Goal: Transaction & Acquisition: Subscribe to service/newsletter

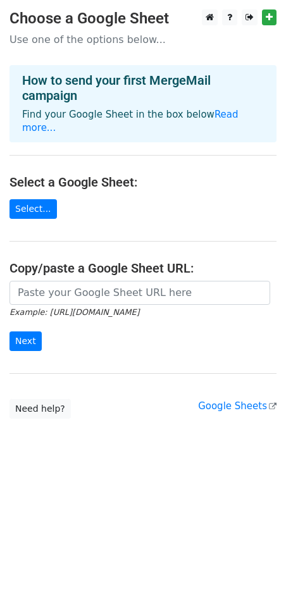
click at [148, 193] on main "Choose a Google Sheet Use one of the options below... How to send your first Me…" at bounding box center [143, 213] width 286 height 409
click at [31, 199] on link "Select..." at bounding box center [32, 209] width 47 height 20
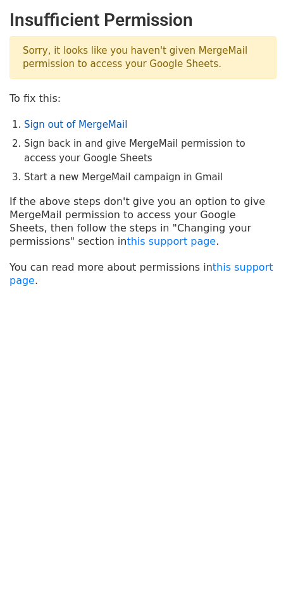
click at [62, 119] on link "Sign out of MergeMail" at bounding box center [75, 124] width 103 height 11
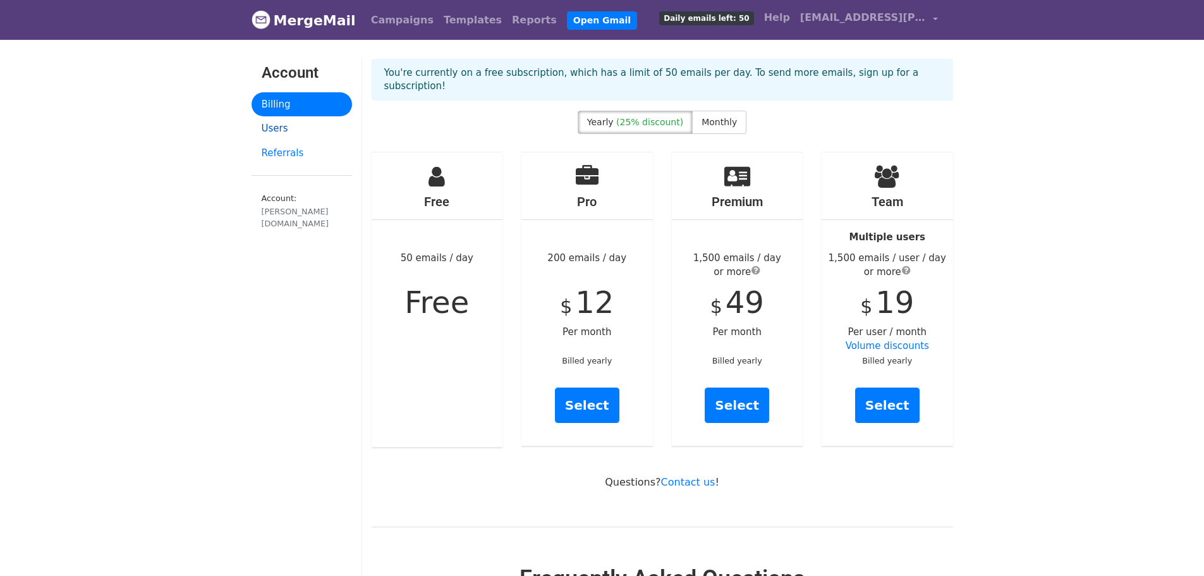
click at [286, 129] on link "Users" at bounding box center [302, 128] width 101 height 25
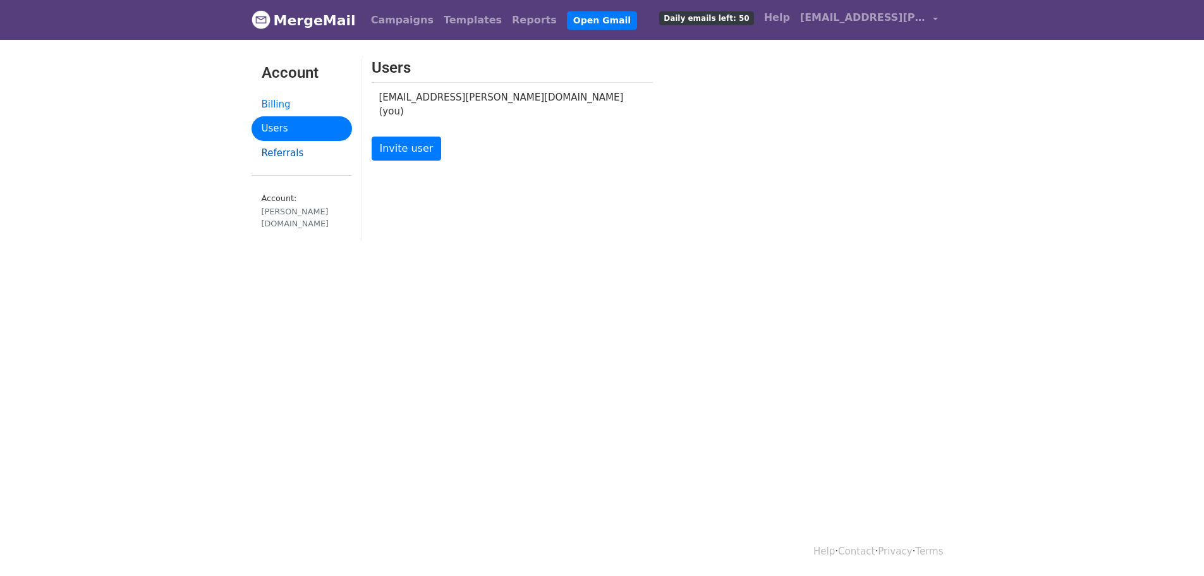
click at [290, 155] on link "Referrals" at bounding box center [302, 153] width 101 height 25
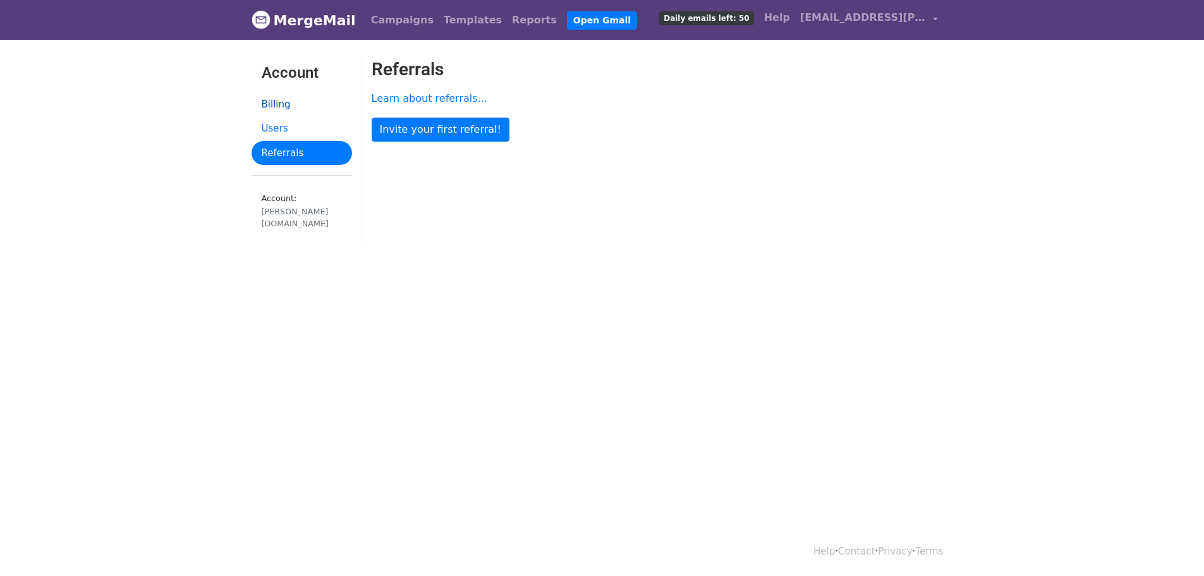
click at [287, 104] on link "Billing" at bounding box center [302, 104] width 101 height 25
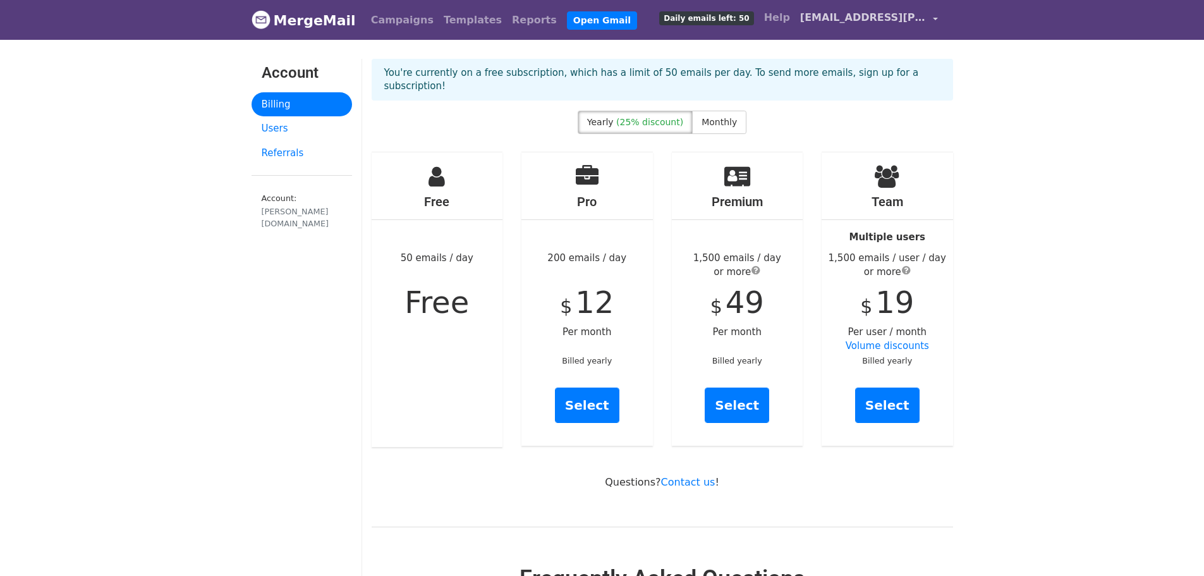
click at [910, 16] on span "[EMAIL_ADDRESS][PERSON_NAME][DOMAIN_NAME]" at bounding box center [863, 17] width 126 height 15
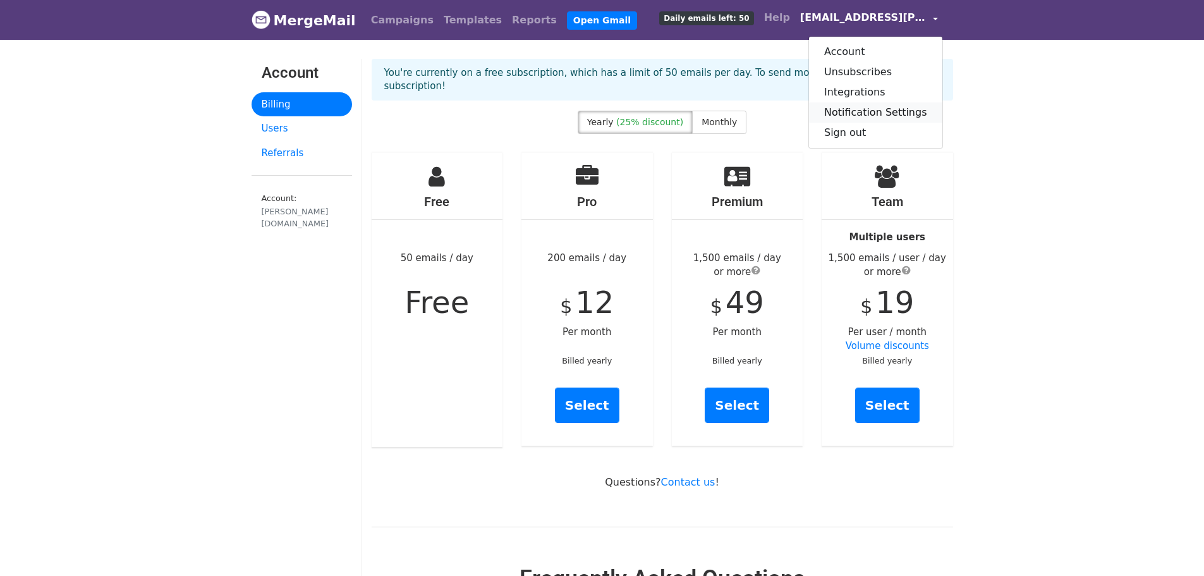
click at [917, 106] on link "Notification Settings" at bounding box center [875, 112] width 133 height 20
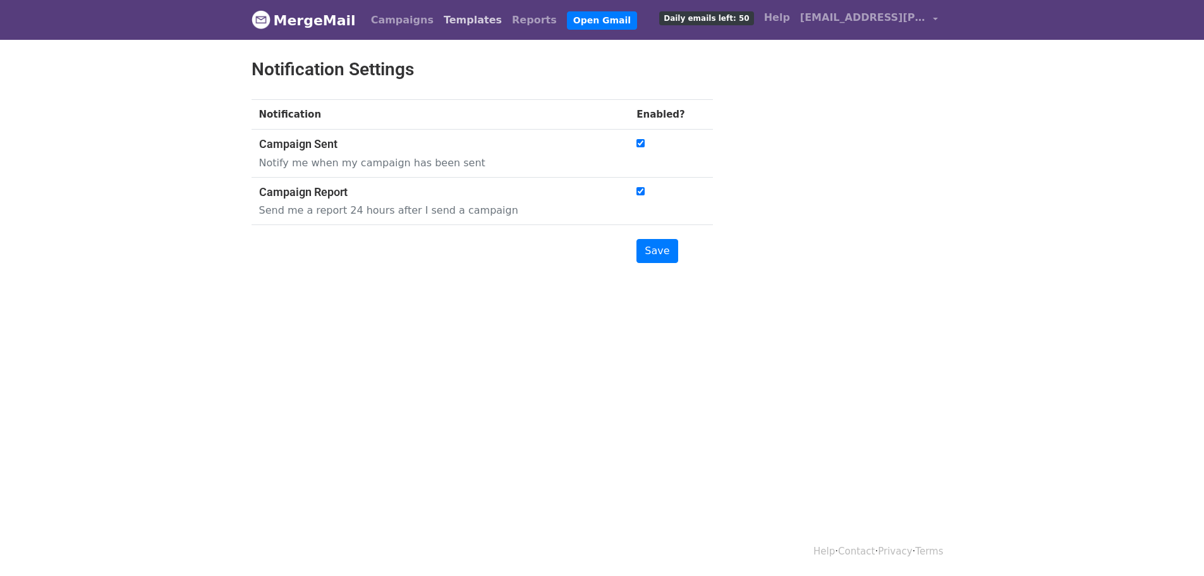
click at [467, 12] on link "Templates" at bounding box center [473, 20] width 68 height 25
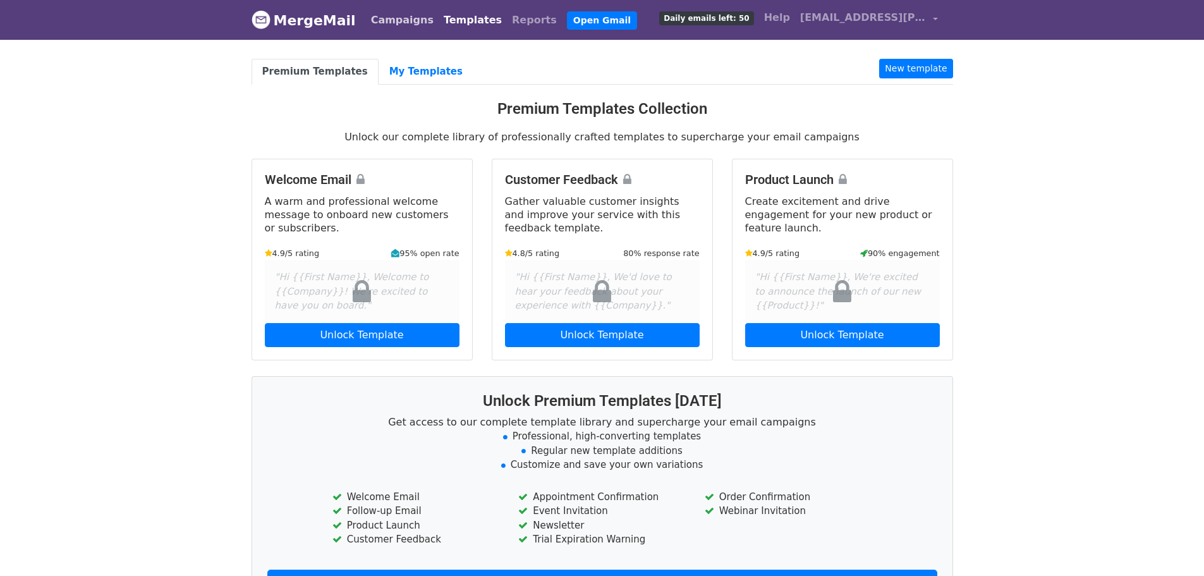
click at [402, 23] on link "Campaigns" at bounding box center [402, 20] width 73 height 25
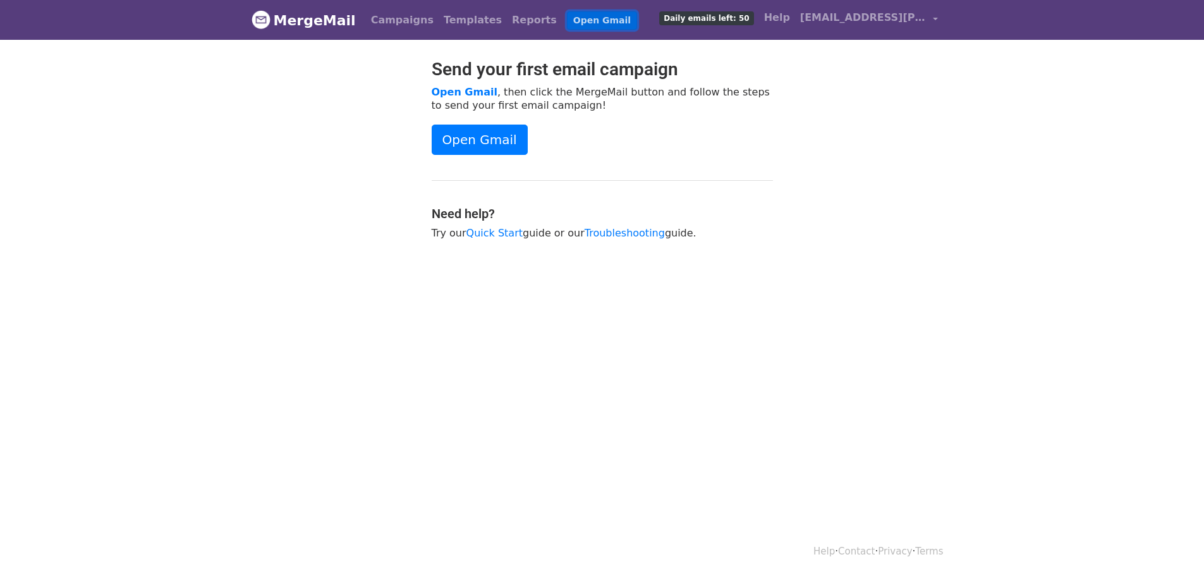
drag, startPoint x: 0, startPoint y: 0, endPoint x: 555, endPoint y: 18, distance: 555.3
click at [567, 18] on link "Open Gmail" at bounding box center [602, 20] width 70 height 18
click at [827, 18] on span "aapraizi@mondragon.edu" at bounding box center [863, 17] width 126 height 15
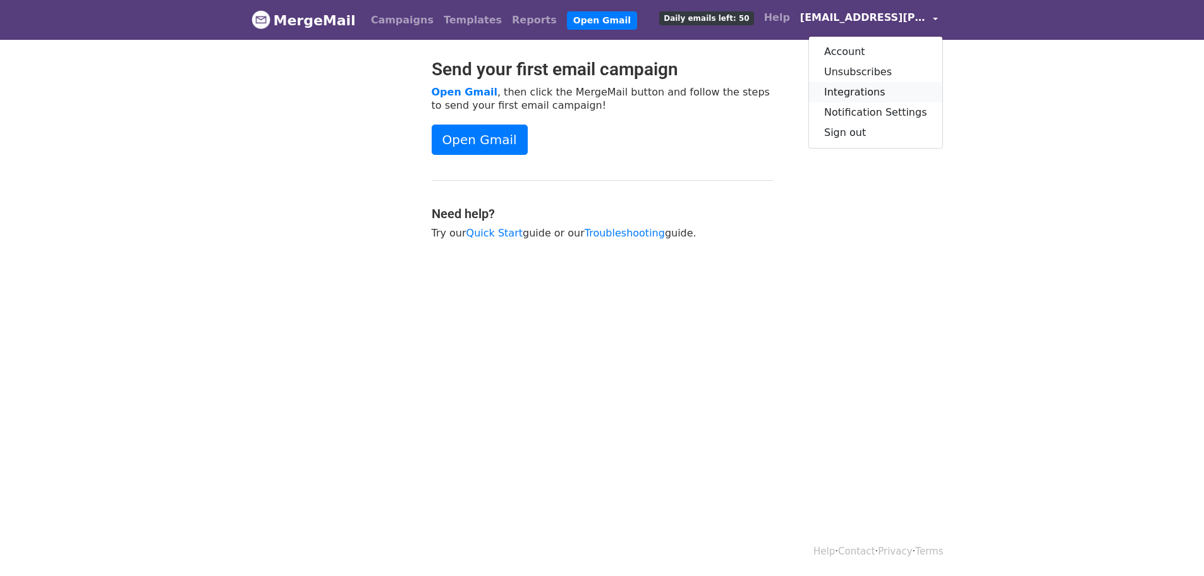
click at [864, 87] on link "Integrations" at bounding box center [875, 92] width 133 height 20
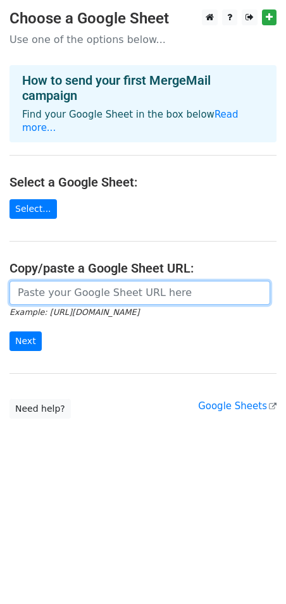
click at [138, 281] on input "url" at bounding box center [139, 293] width 260 height 24
click at [111, 281] on input "url" at bounding box center [139, 293] width 260 height 24
paste input "[URL][DOMAIN_NAME]"
type input "[URL][DOMAIN_NAME]"
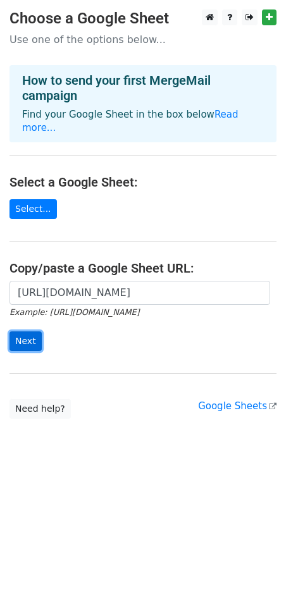
scroll to position [0, 0]
click at [12, 332] on input "Next" at bounding box center [25, 341] width 32 height 20
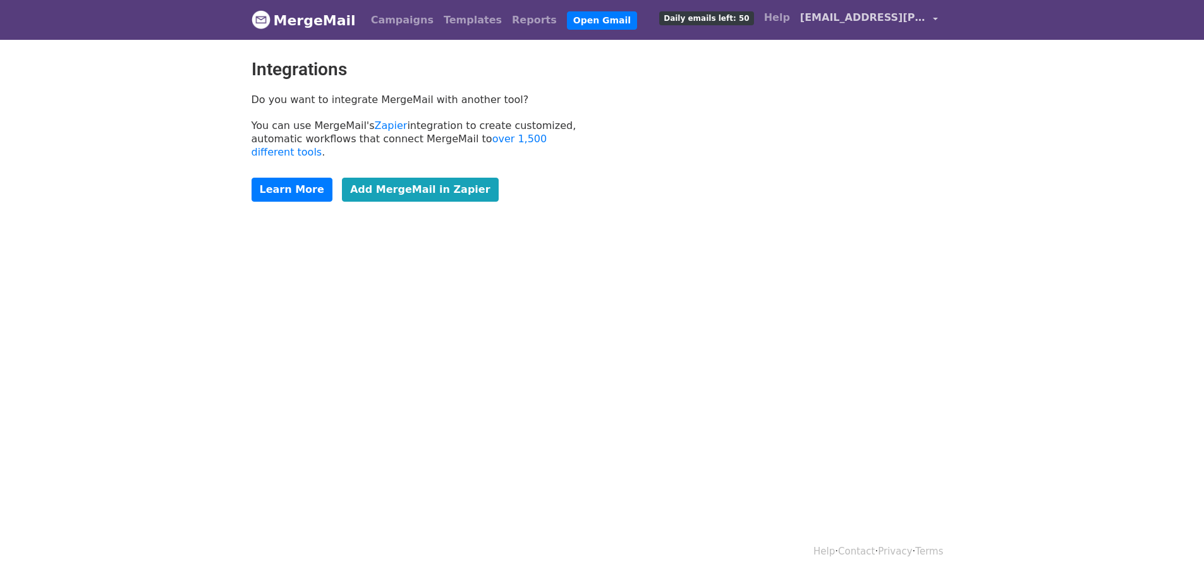
click at [837, 20] on span "[EMAIL_ADDRESS][PERSON_NAME][DOMAIN_NAME]" at bounding box center [863, 17] width 126 height 15
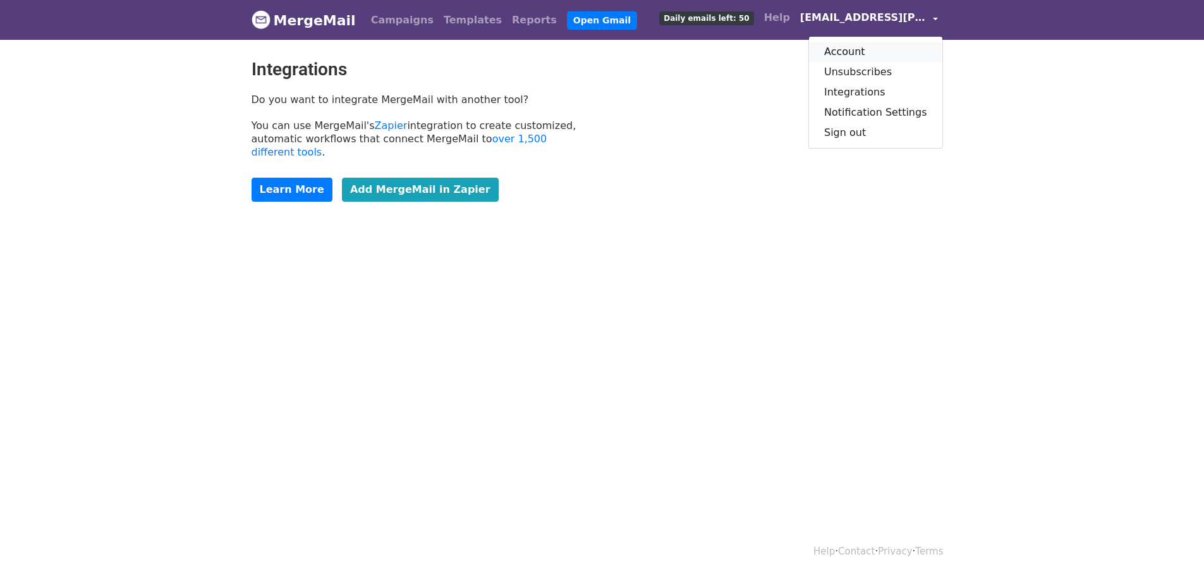
click at [870, 49] on link "Account" at bounding box center [875, 52] width 133 height 20
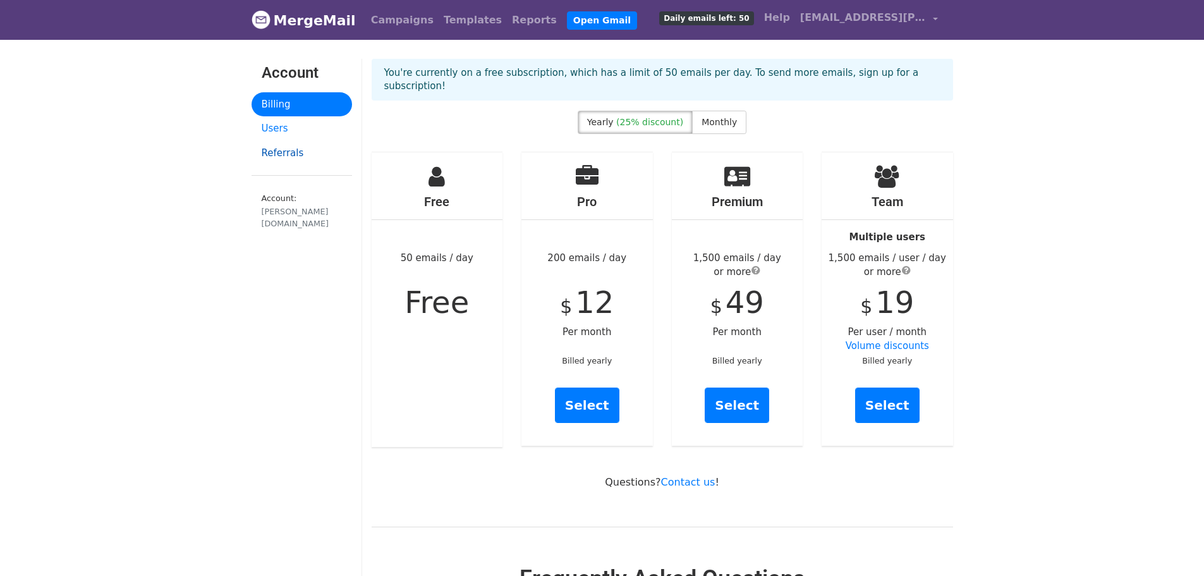
click at [285, 151] on link "Referrals" at bounding box center [302, 153] width 101 height 25
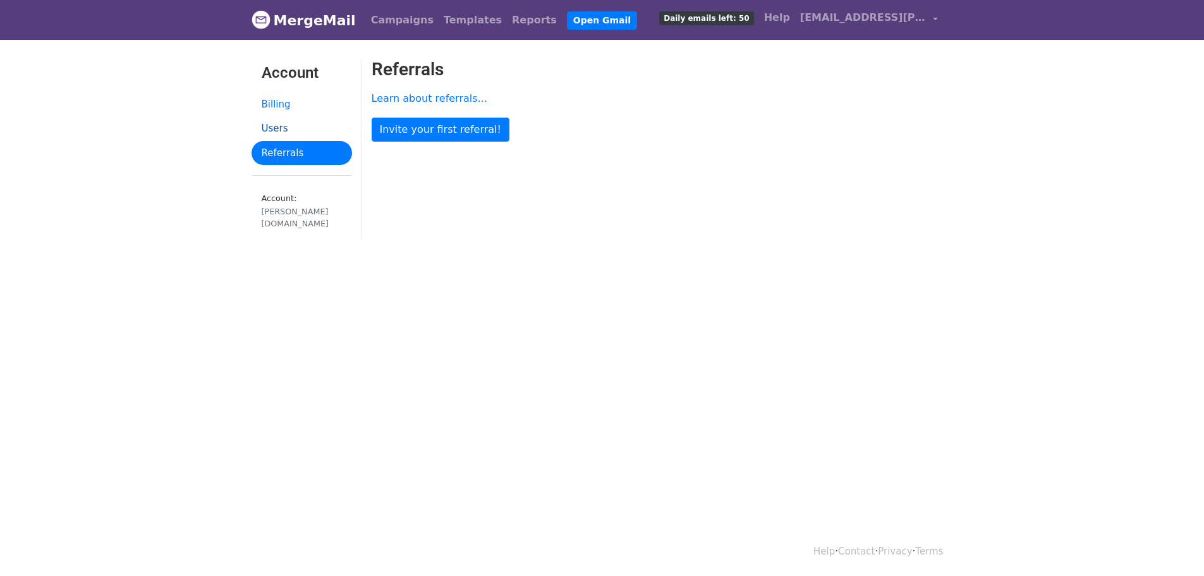
click at [295, 129] on link "Users" at bounding box center [302, 128] width 101 height 25
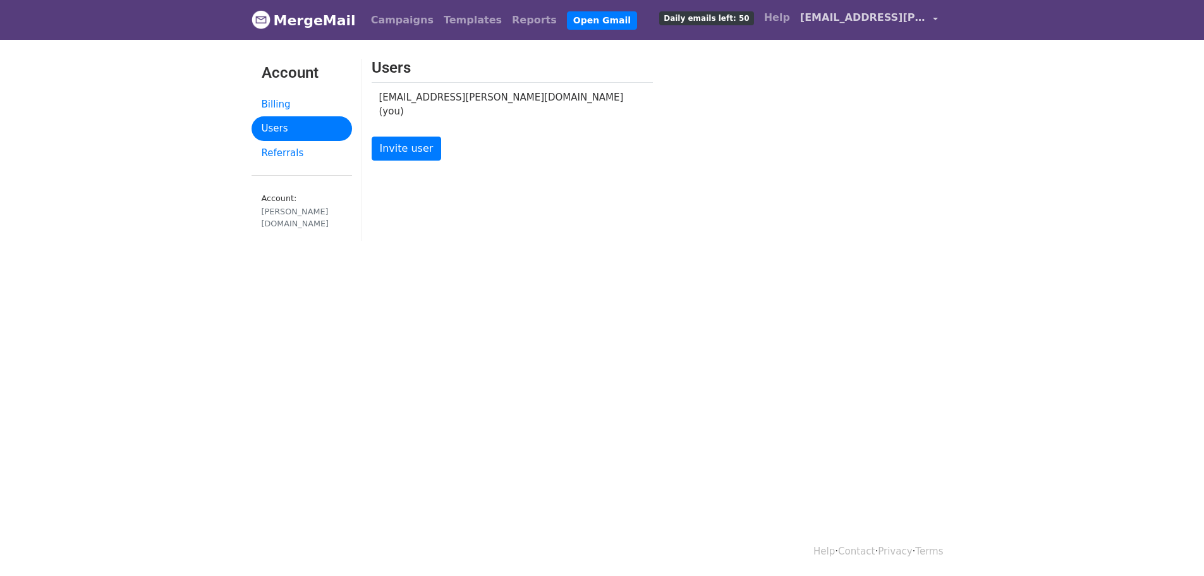
click at [843, 23] on span "[EMAIL_ADDRESS][PERSON_NAME][DOMAIN_NAME]" at bounding box center [863, 17] width 126 height 15
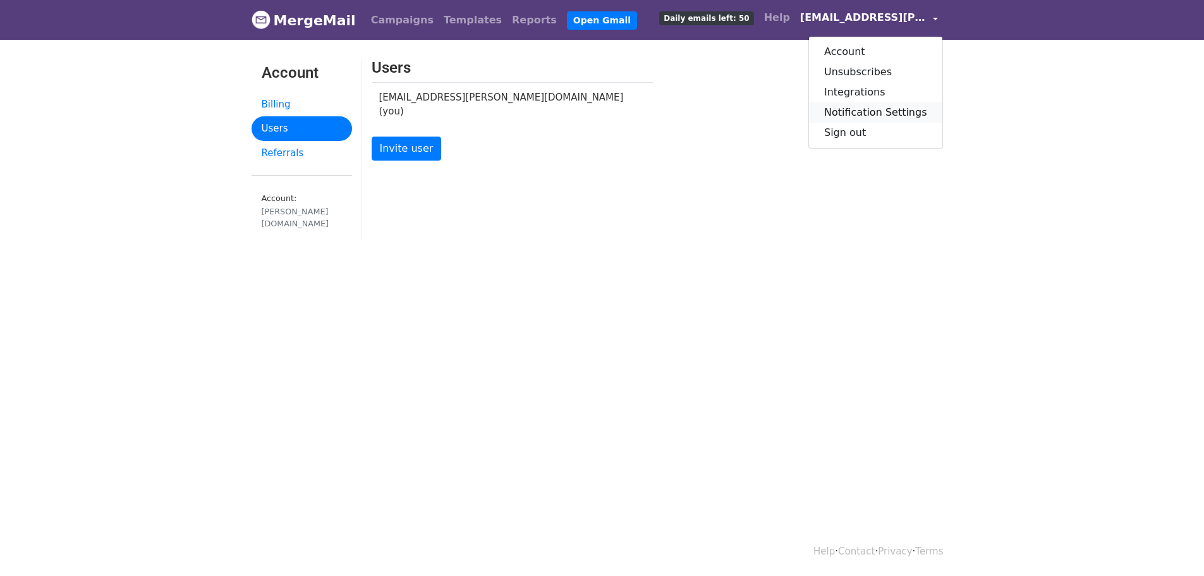
click at [869, 111] on link "Notification Settings" at bounding box center [875, 112] width 133 height 20
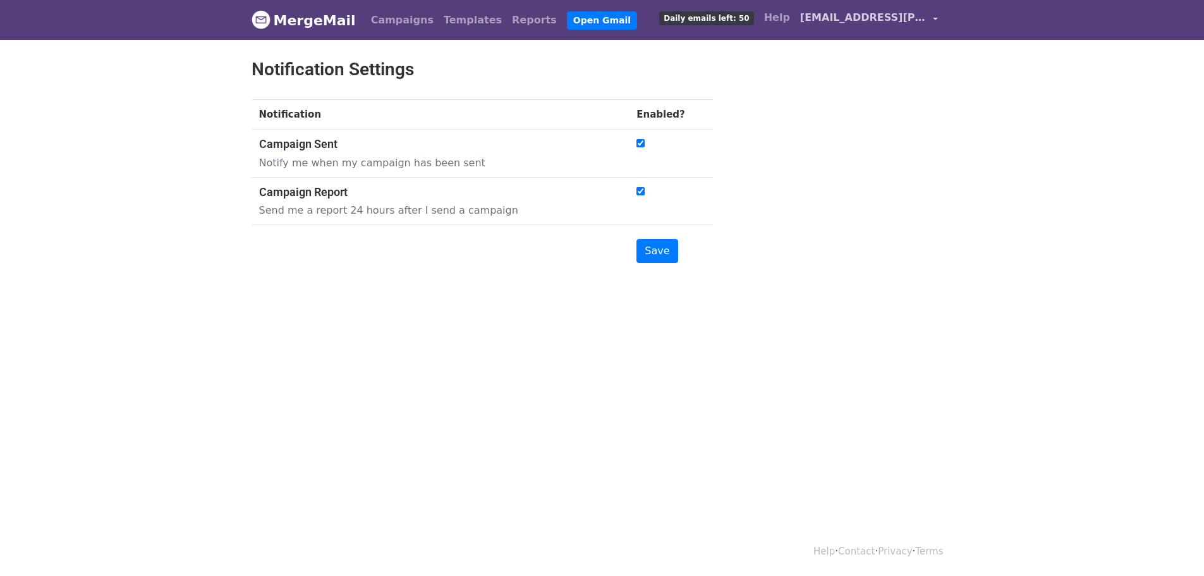
click at [932, 16] on link "[EMAIL_ADDRESS][PERSON_NAME][DOMAIN_NAME]" at bounding box center [869, 20] width 148 height 30
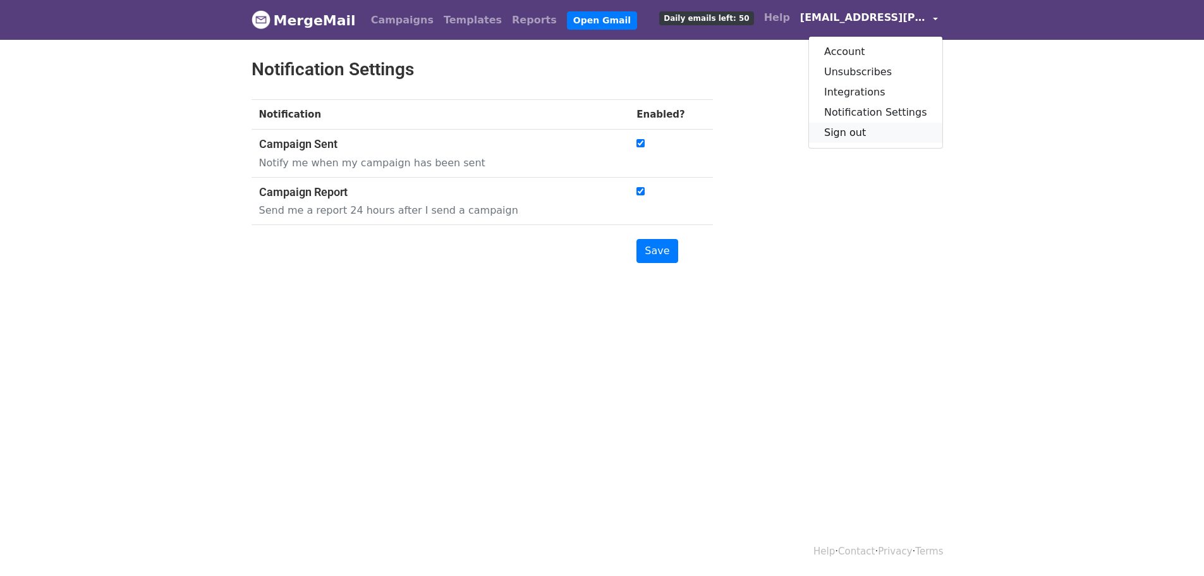
click at [865, 140] on link "Sign out" at bounding box center [875, 133] width 133 height 20
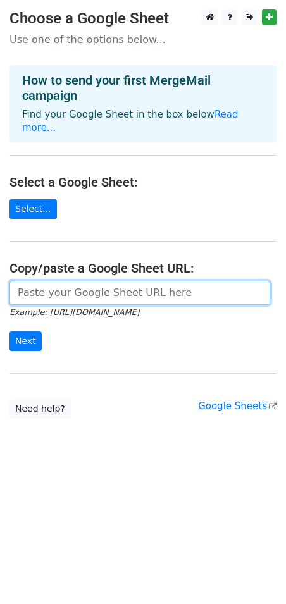
click at [50, 285] on input "url" at bounding box center [139, 293] width 260 height 24
paste input "https://docs.google.com/spreadsheets/d/1EgueivquI9QAfe0tw7oQEmluYvbY_GIKfzL8GOA…"
type input "https://docs.google.com/spreadsheets/d/1EgueivquI9QAfe0tw7oQEmluYvbY_GIKfzL8GOA…"
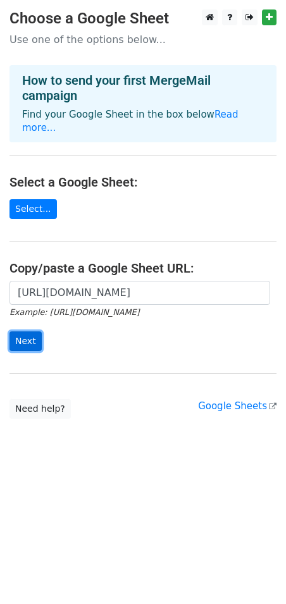
click at [15, 331] on input "Next" at bounding box center [25, 341] width 32 height 20
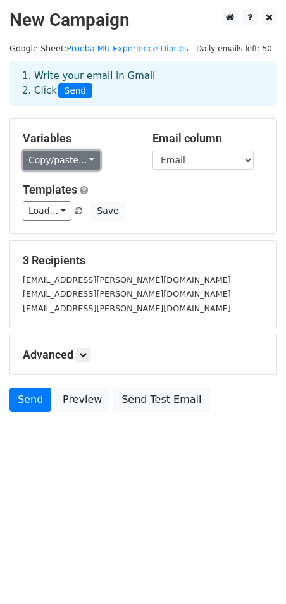
click at [65, 163] on link "Copy/paste..." at bounding box center [61, 160] width 77 height 20
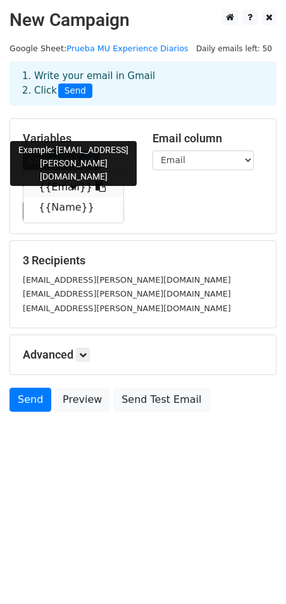
click at [48, 191] on link "{{Email}}" at bounding box center [73, 187] width 100 height 20
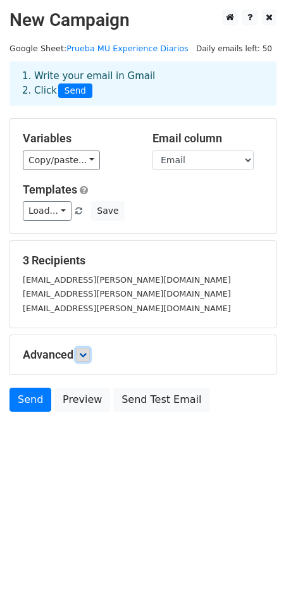
click at [85, 352] on icon at bounding box center [83, 355] width 8 height 8
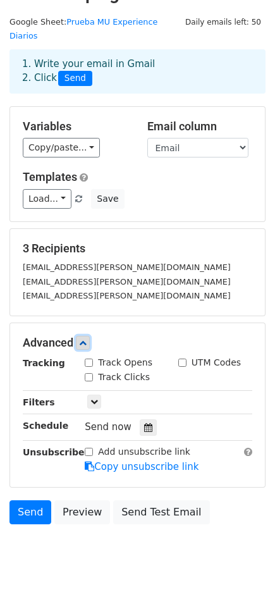
scroll to position [40, 0]
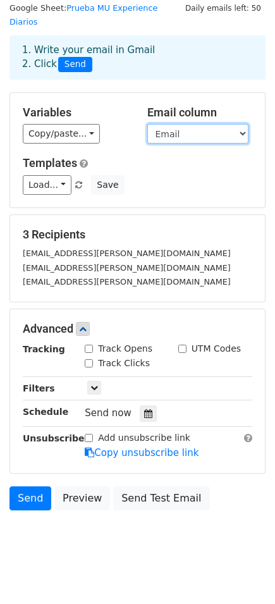
click at [219, 124] on select "Email Name" at bounding box center [197, 134] width 101 height 20
click at [147, 124] on select "Email Name" at bounding box center [197, 134] width 101 height 20
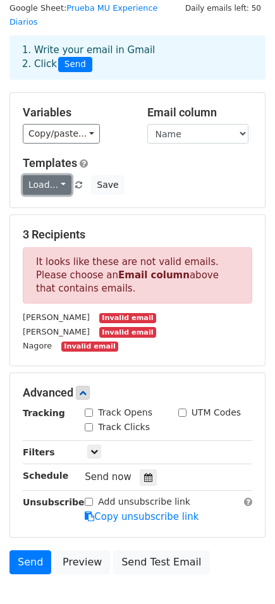
click at [35, 175] on link "Load..." at bounding box center [47, 185] width 49 height 20
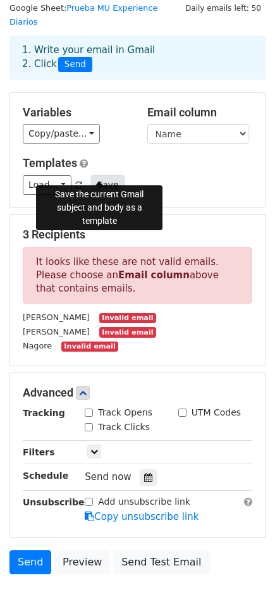
click at [94, 175] on button "Save" at bounding box center [107, 185] width 33 height 20
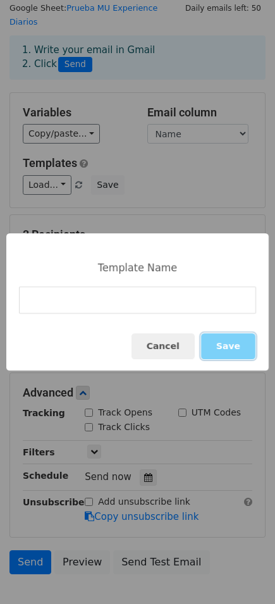
click at [232, 350] on button "Save" at bounding box center [228, 346] width 54 height 26
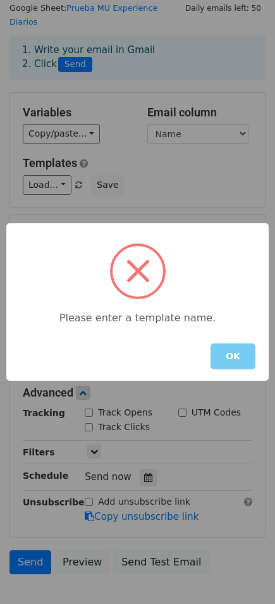
click at [242, 357] on button "OK" at bounding box center [232, 356] width 45 height 26
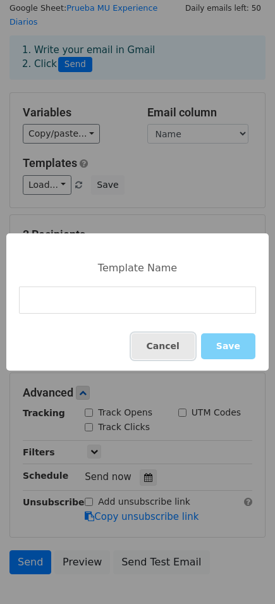
click at [164, 348] on button "Cancel" at bounding box center [162, 346] width 63 height 26
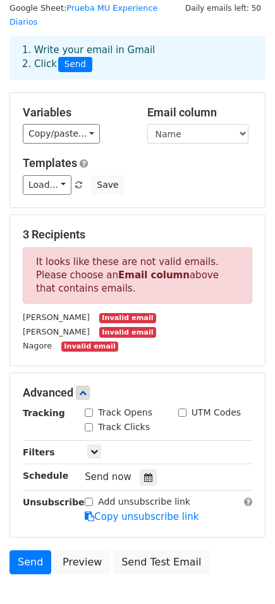
click at [150, 324] on div "Paula Invalid email" at bounding box center [137, 331] width 248 height 15
click at [215, 124] on select "Email Name" at bounding box center [197, 134] width 101 height 20
select select "Email"
click at [147, 124] on select "Email Name" at bounding box center [197, 134] width 101 height 20
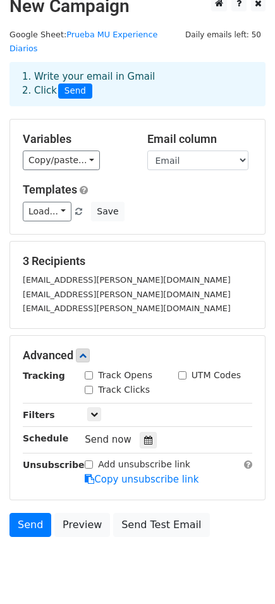
scroll to position [0, 0]
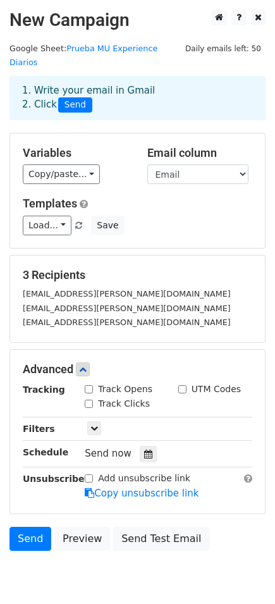
click at [48, 83] on div "1. Write your email in Gmail 2. Click Send" at bounding box center [138, 97] width 250 height 29
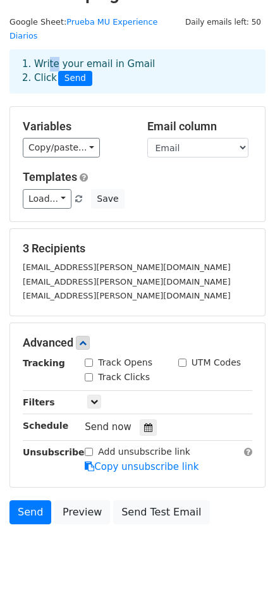
scroll to position [40, 0]
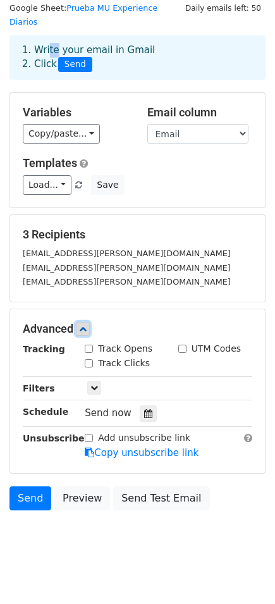
click at [85, 325] on icon at bounding box center [83, 329] width 8 height 8
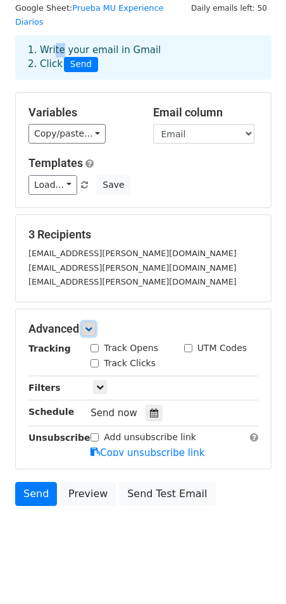
scroll to position [0, 0]
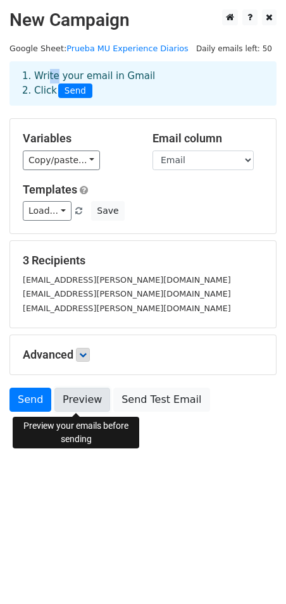
click at [79, 399] on link "Preview" at bounding box center [82, 399] width 56 height 24
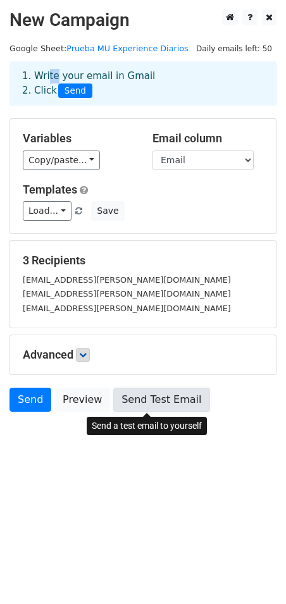
click at [130, 400] on link "Send Test Email" at bounding box center [161, 399] width 96 height 24
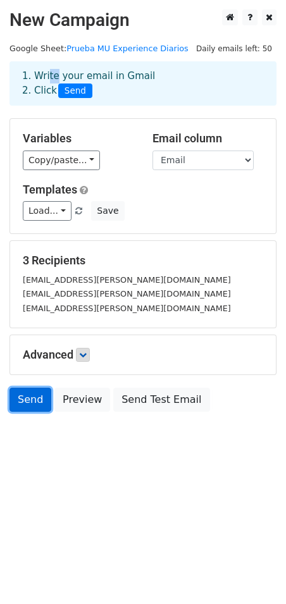
click at [32, 399] on link "Send" at bounding box center [30, 399] width 42 height 24
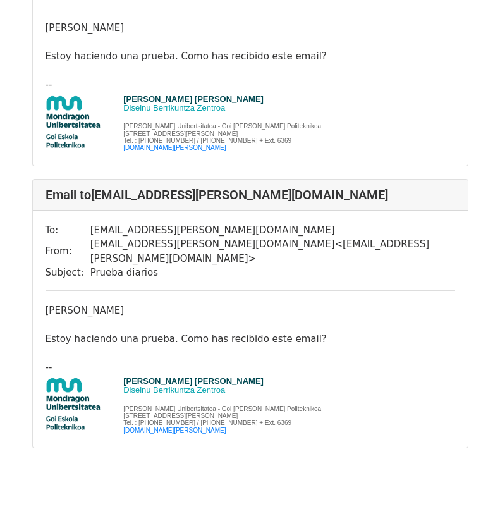
scroll to position [480, 0]
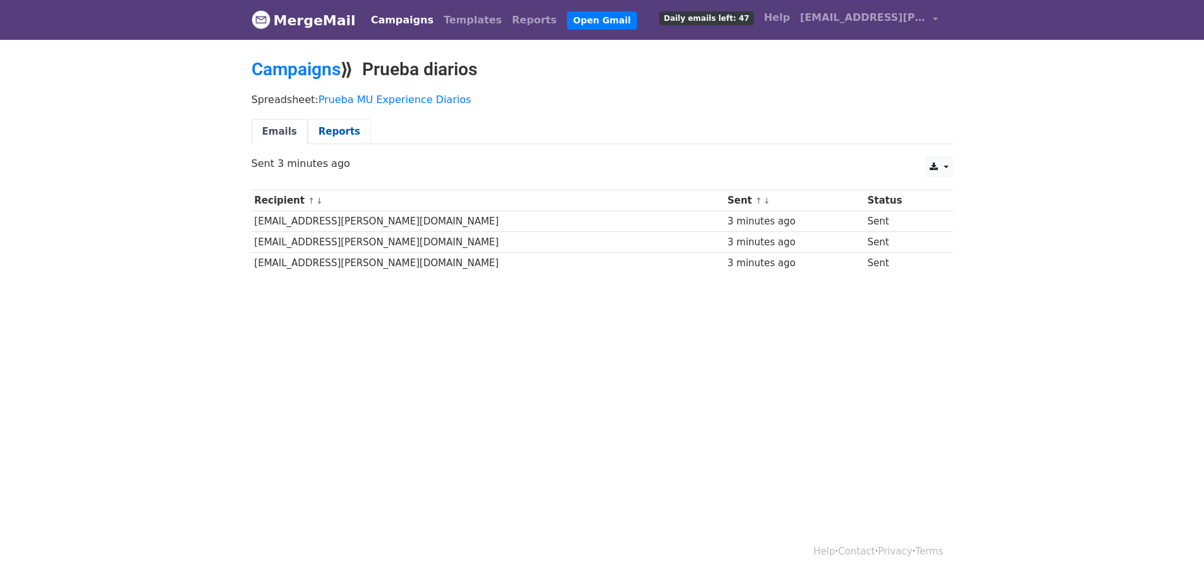
click at [320, 128] on link "Reports" at bounding box center [339, 132] width 63 height 26
